Goal: Task Accomplishment & Management: Manage account settings

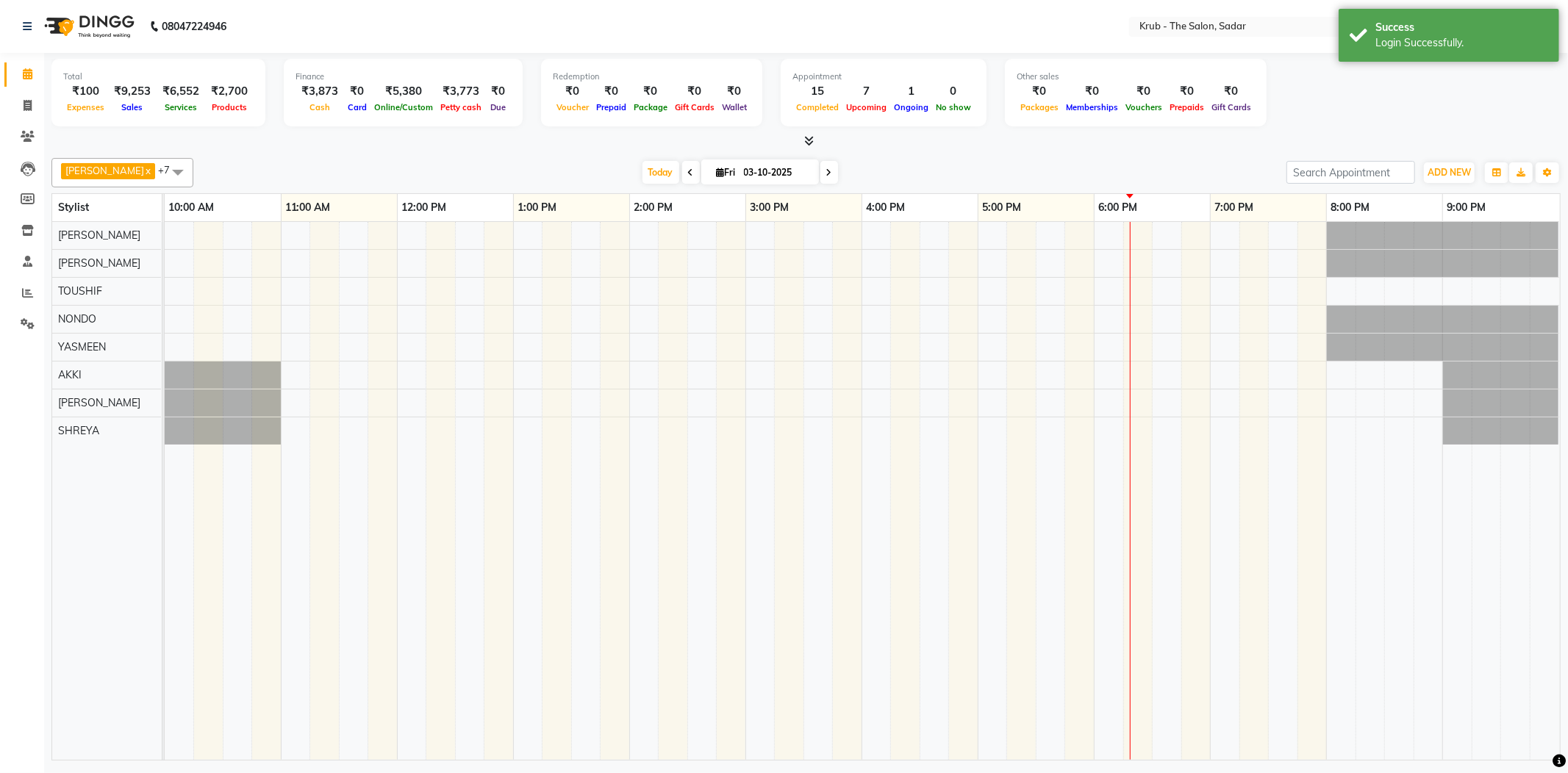
select select "en"
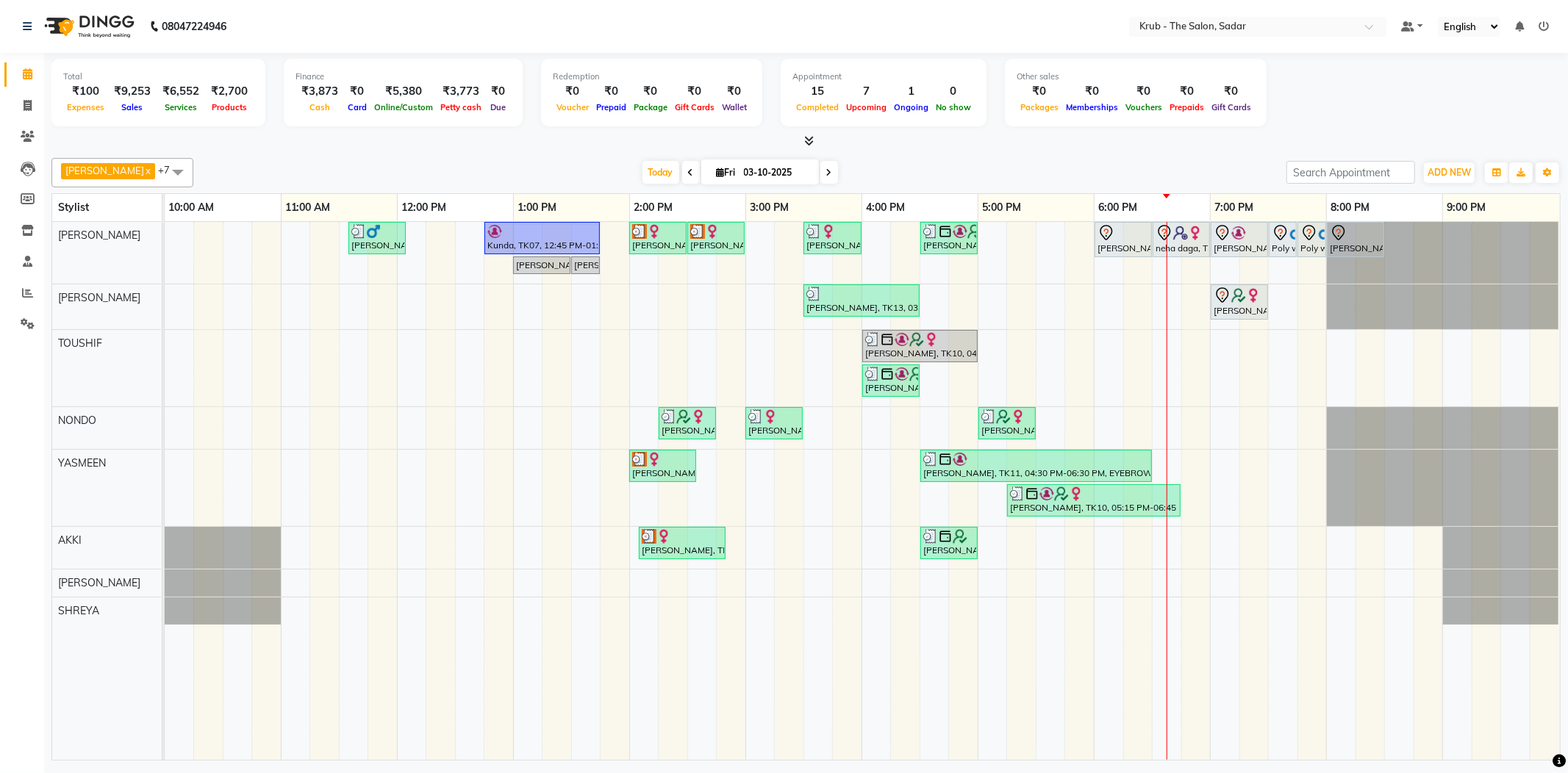
click at [16, 122] on li "Clients" at bounding box center [22, 136] width 44 height 31
click at [27, 137] on icon at bounding box center [28, 136] width 14 height 11
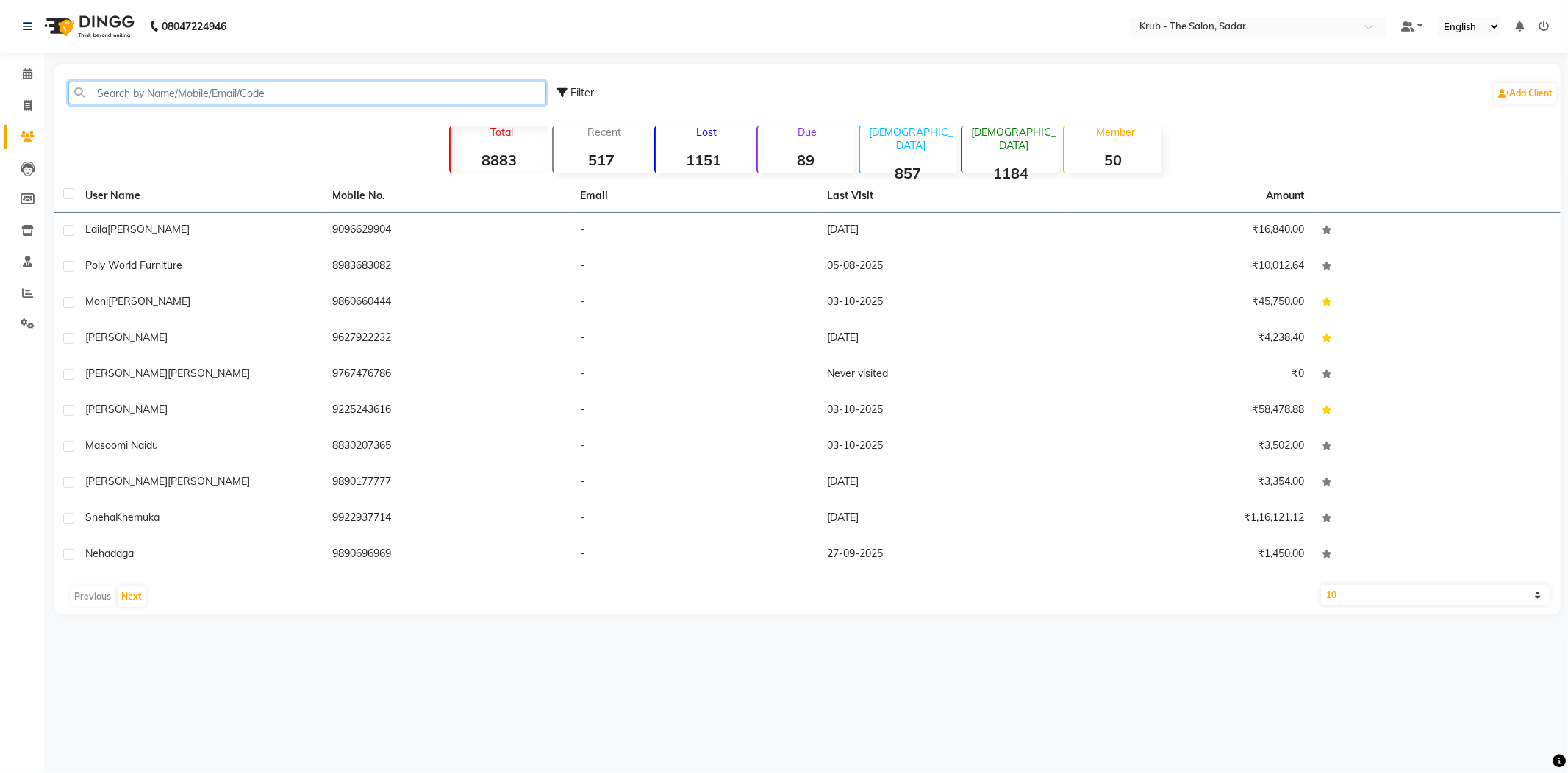
click at [153, 82] on input "text" at bounding box center [308, 93] width 478 height 23
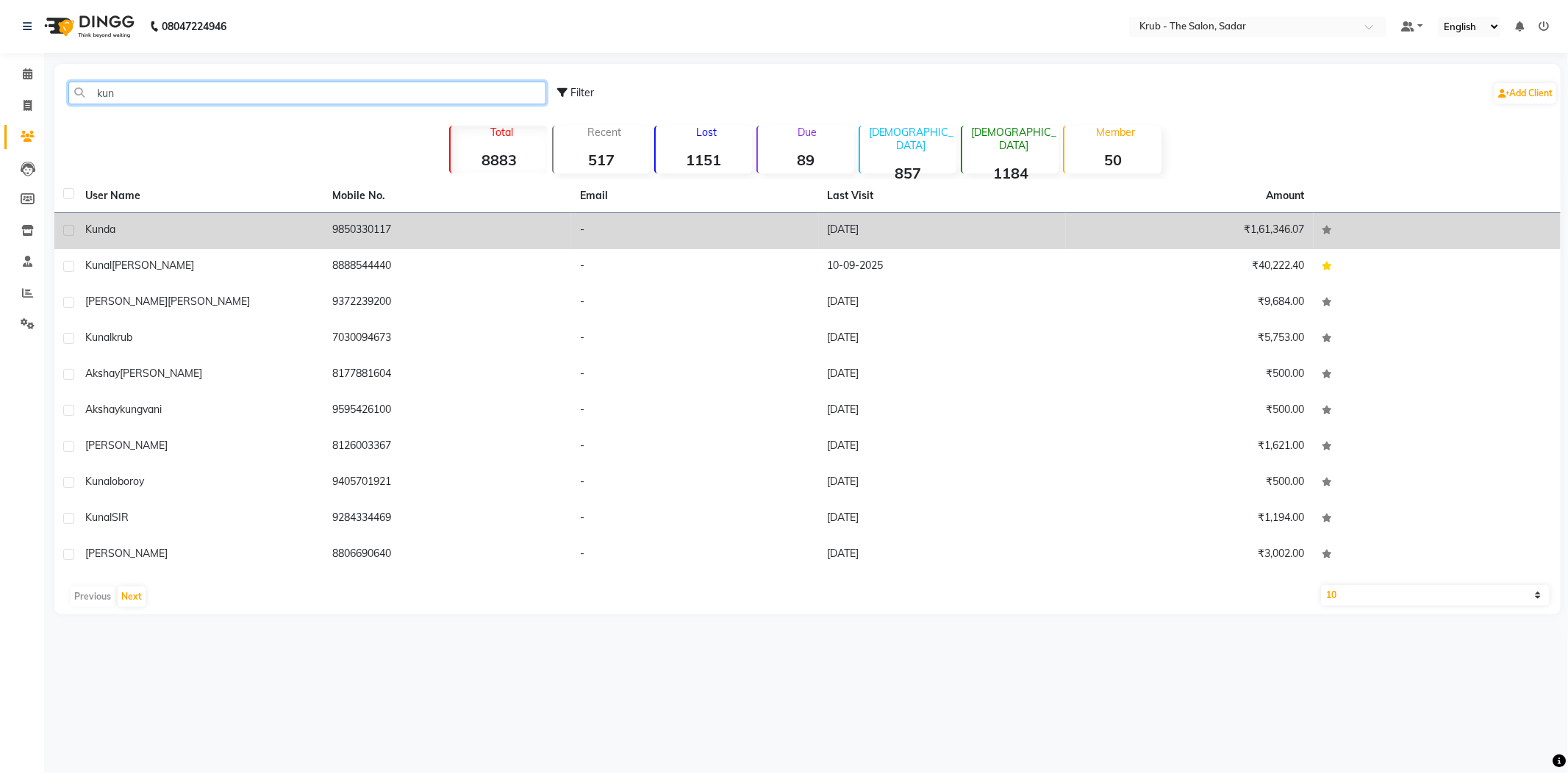
type input "kun"
click at [177, 228] on td "Kunda" at bounding box center [200, 231] width 248 height 36
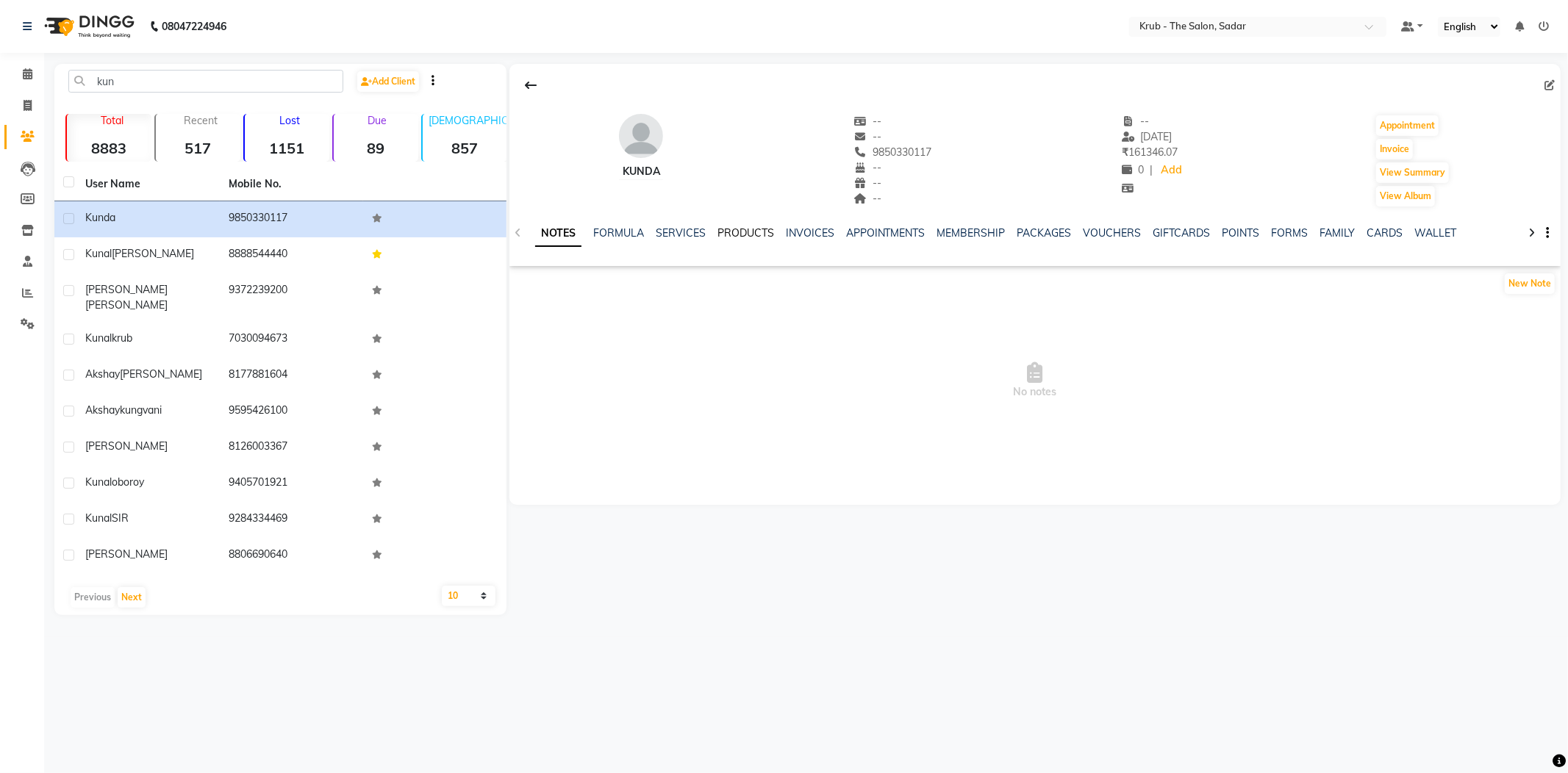
click at [717, 230] on link "PRODUCTS" at bounding box center [744, 233] width 56 height 13
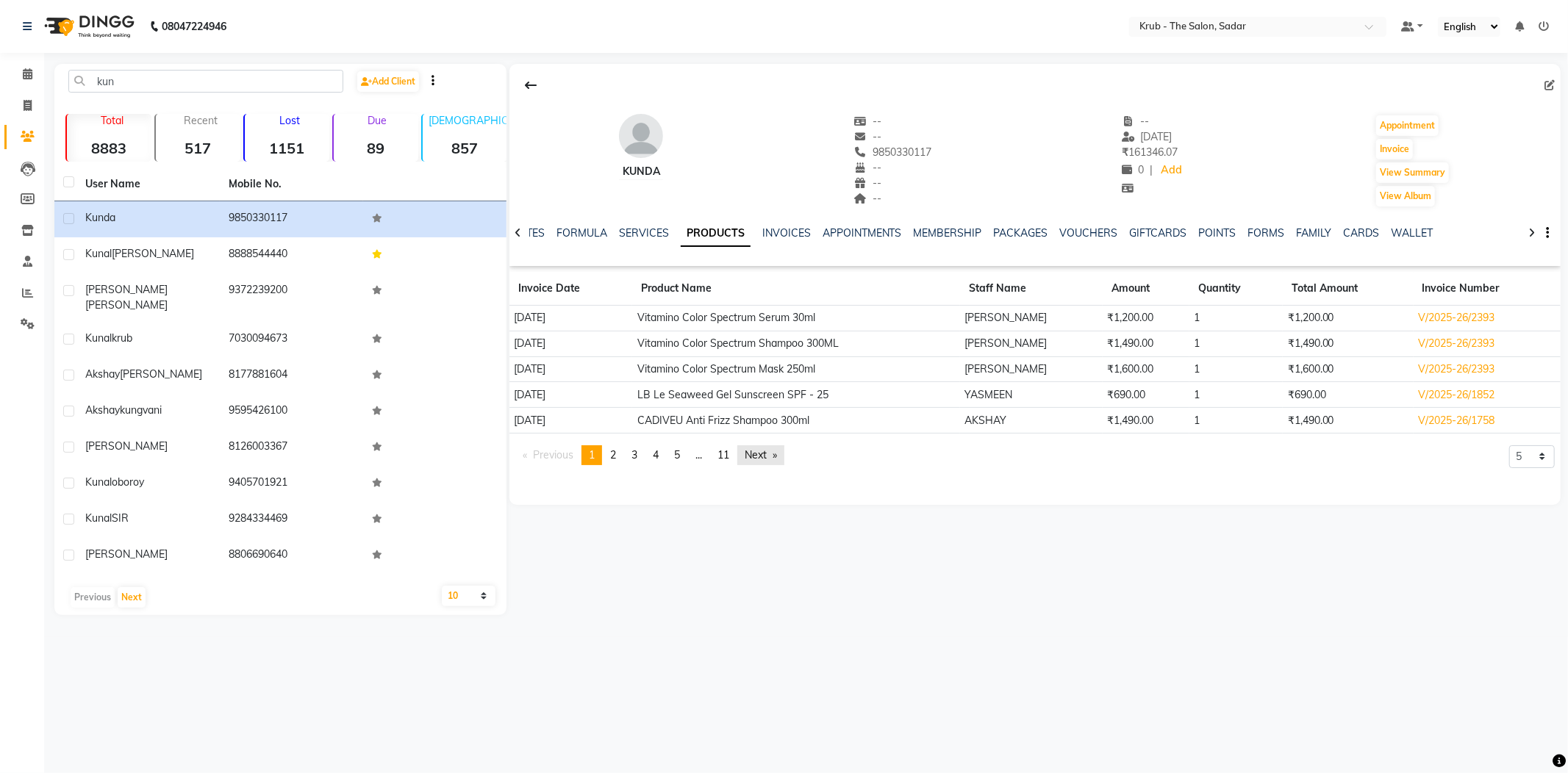
click at [753, 446] on link "Next page" at bounding box center [760, 455] width 47 height 20
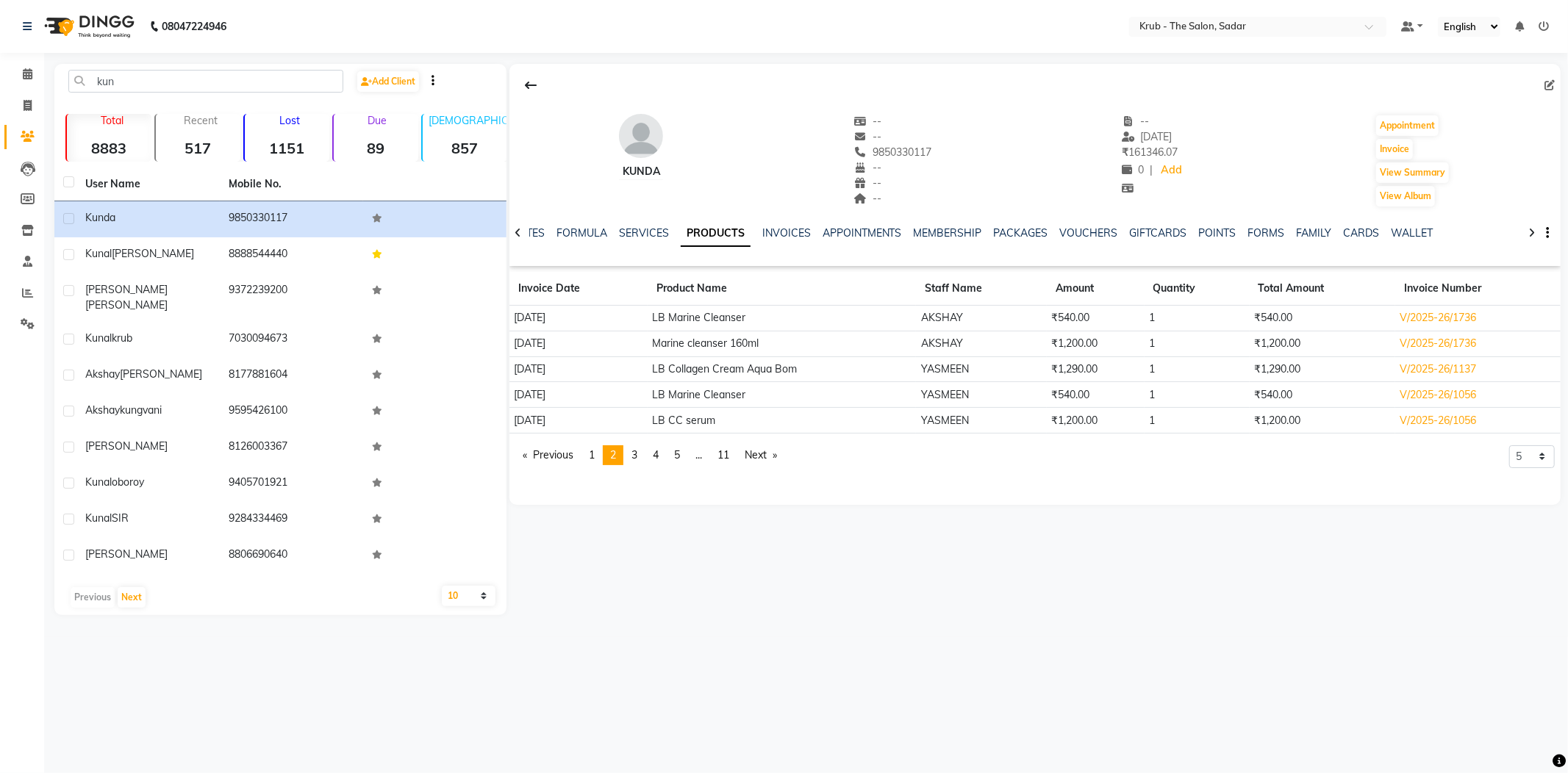
click at [1540, 24] on icon at bounding box center [1543, 26] width 10 height 10
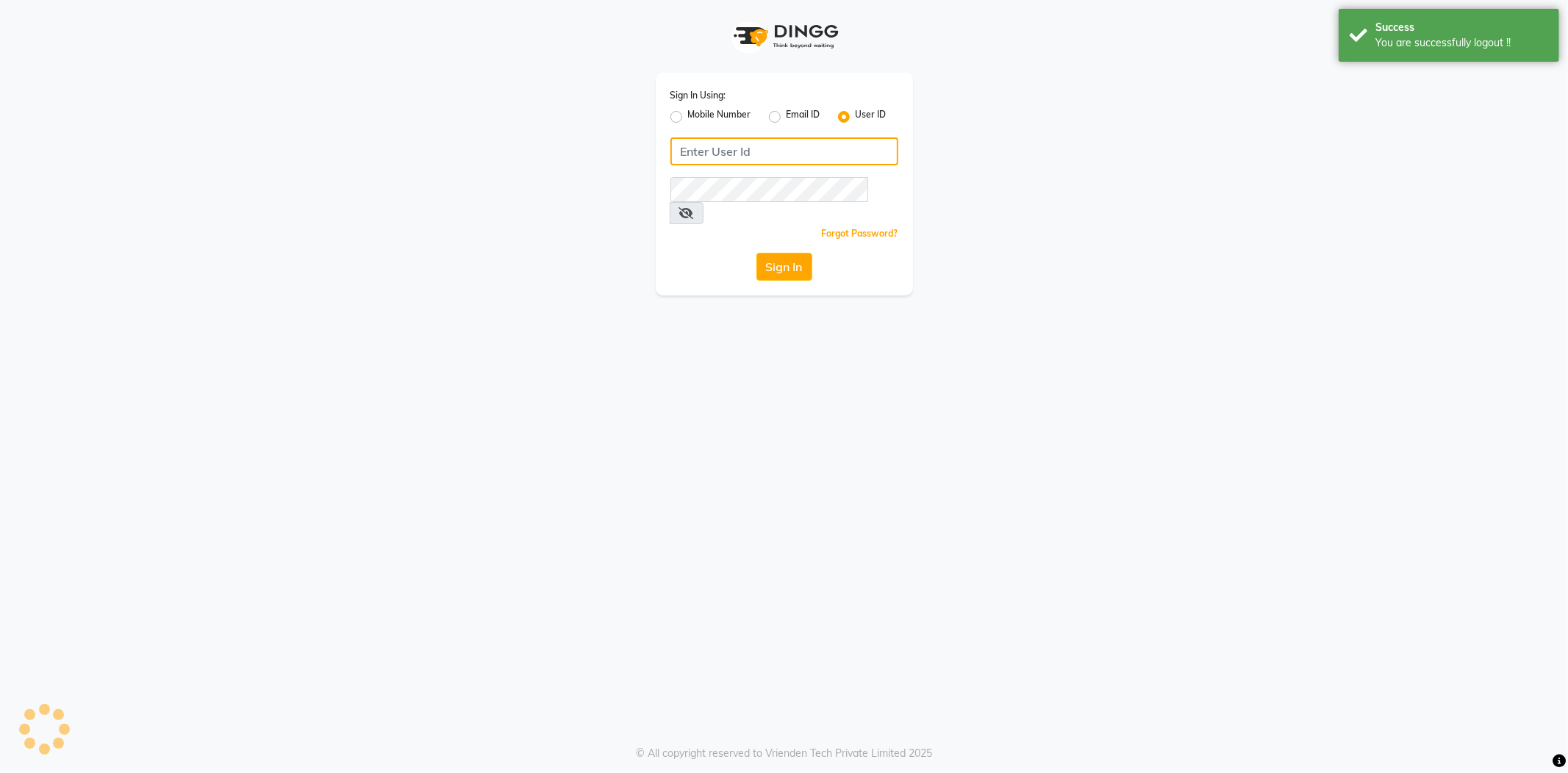
type input "8600687890"
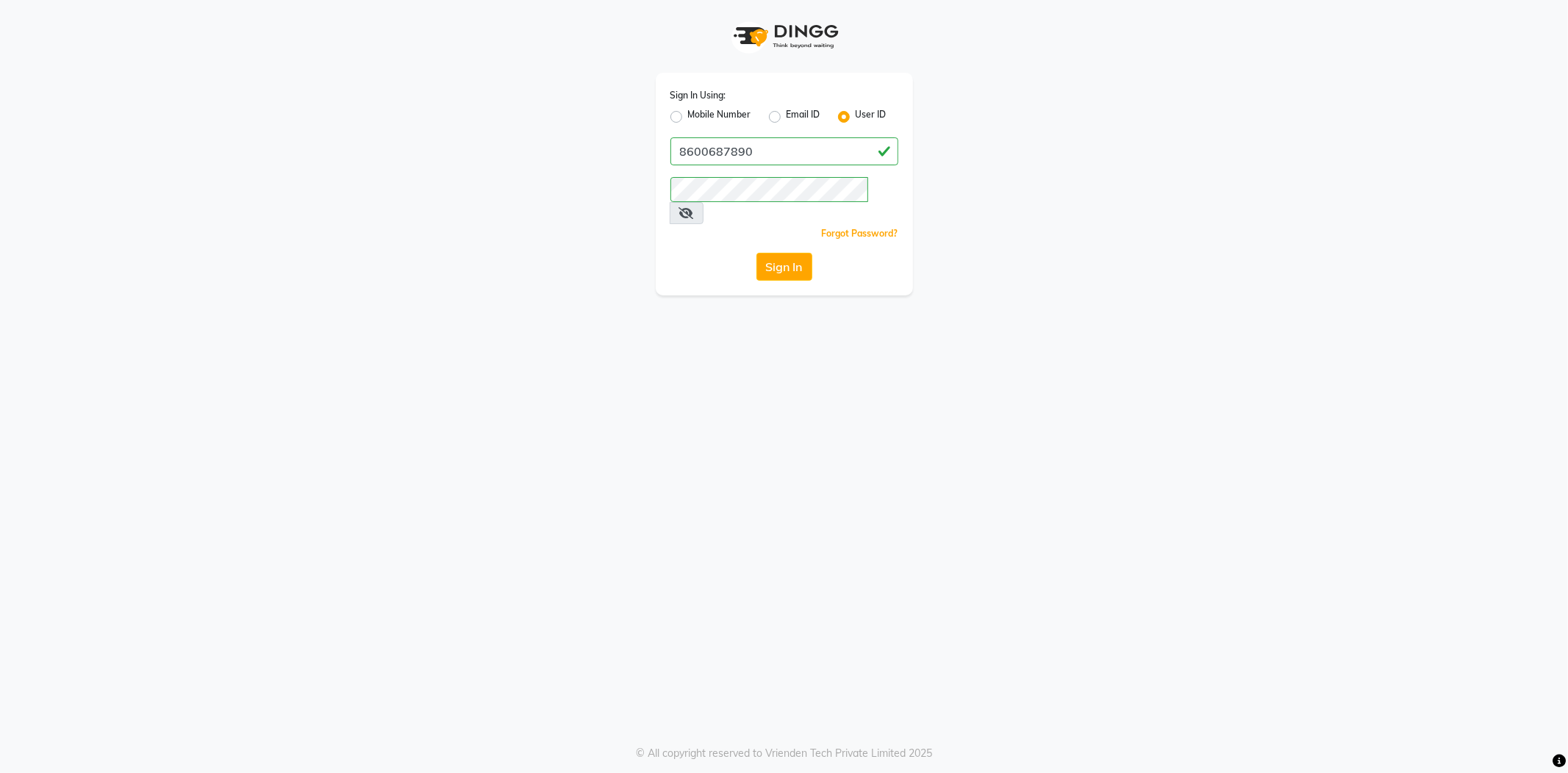
click at [688, 113] on label "Mobile Number" at bounding box center [720, 116] width 63 height 18
click at [688, 113] on input "Mobile Number" at bounding box center [693, 112] width 10 height 10
radio input "true"
radio input "false"
drag, startPoint x: 765, startPoint y: 146, endPoint x: 780, endPoint y: 159, distance: 19.8
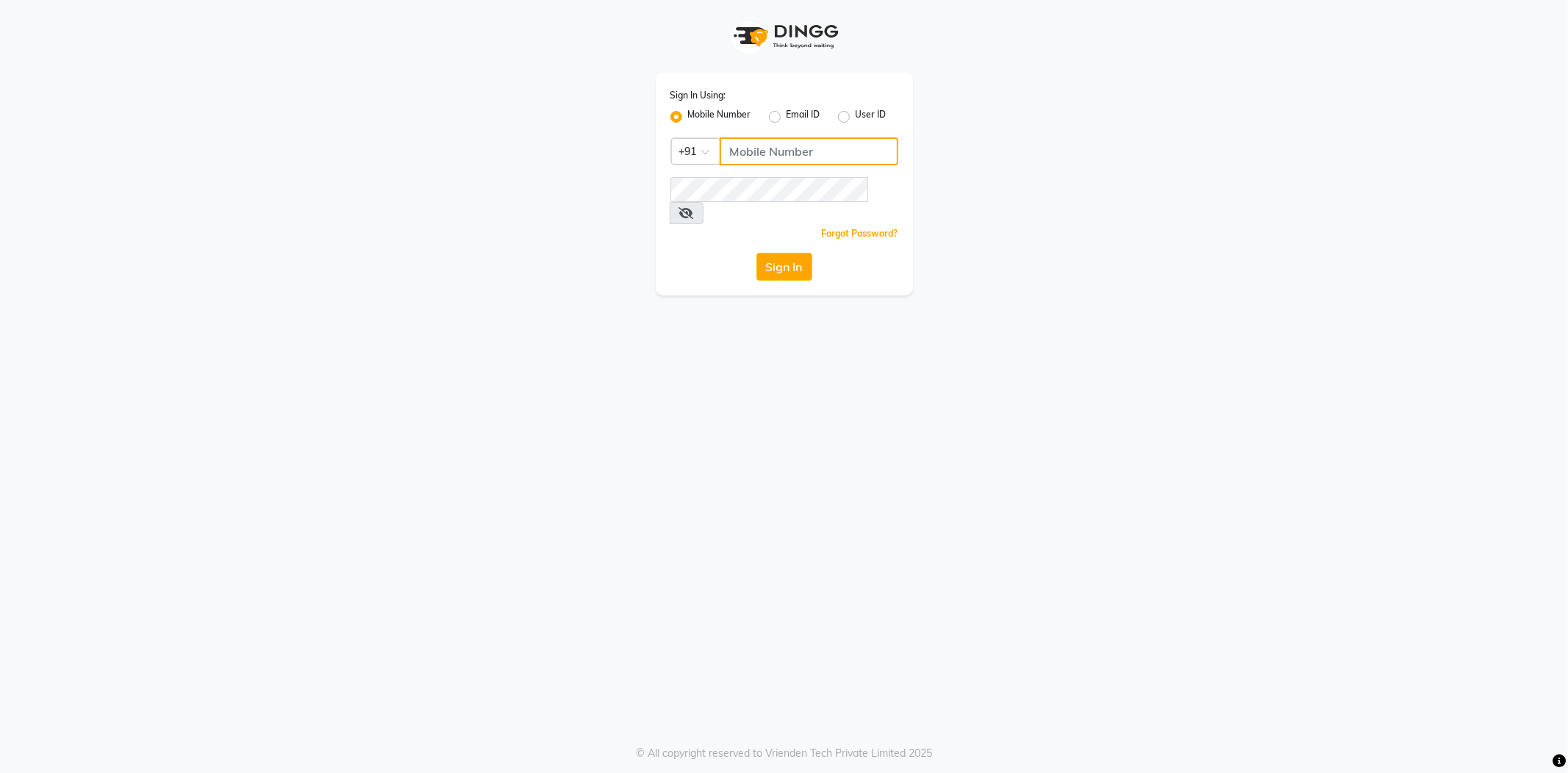
click at [765, 145] on input "Username" at bounding box center [809, 150] width 179 height 28
type input "7038168547"
click at [756, 253] on button "Sign In" at bounding box center [784, 267] width 56 height 28
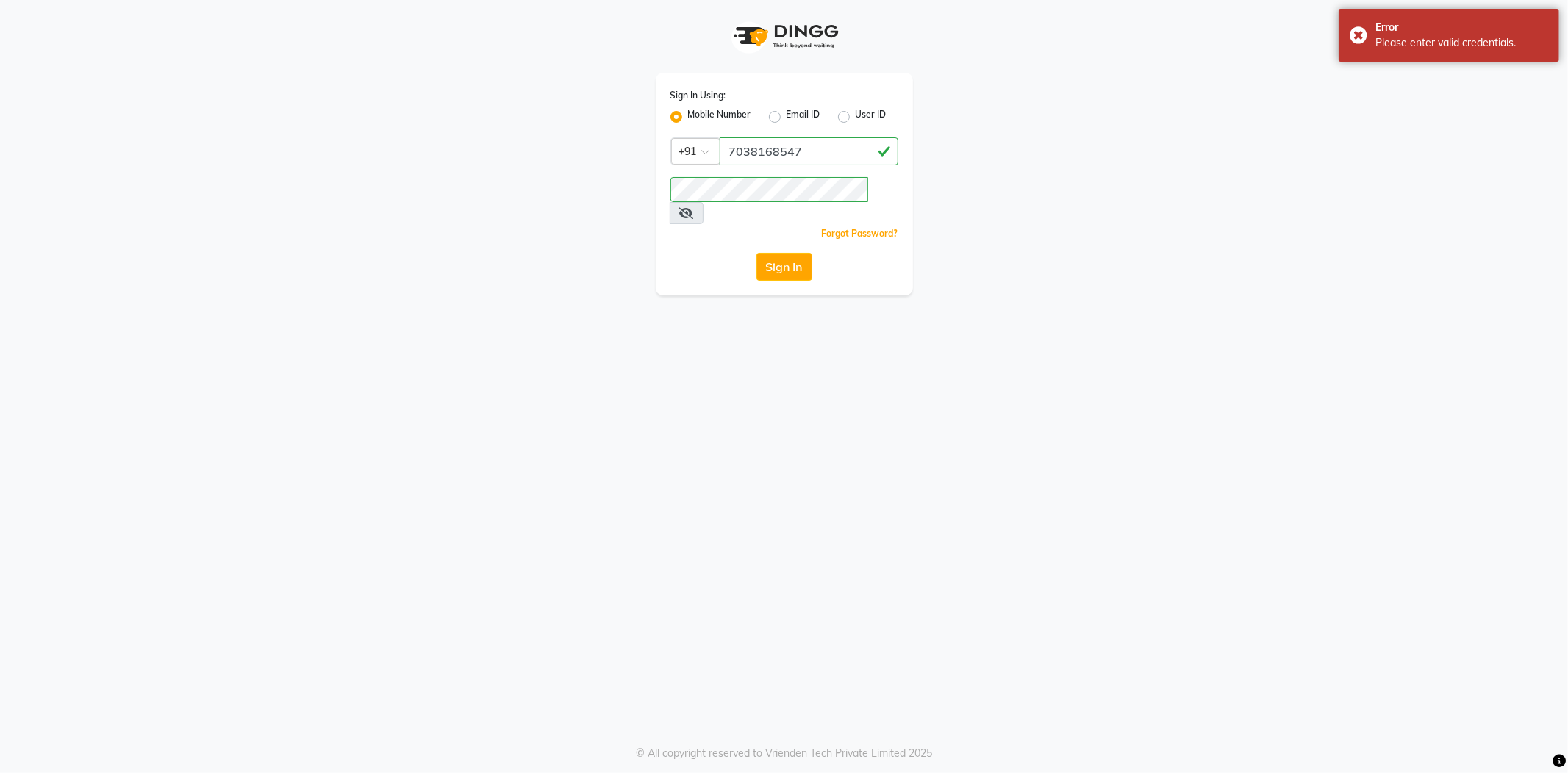
click at [694, 208] on icon at bounding box center [685, 213] width 14 height 11
click at [627, 180] on div "Sign In Using: Mobile Number Email ID User ID Country Code × [PHONE_NUMBER] Rem…" at bounding box center [784, 148] width 838 height 295
click at [756, 253] on button "Sign In" at bounding box center [784, 267] width 56 height 28
